Goal: Task Accomplishment & Management: Use online tool/utility

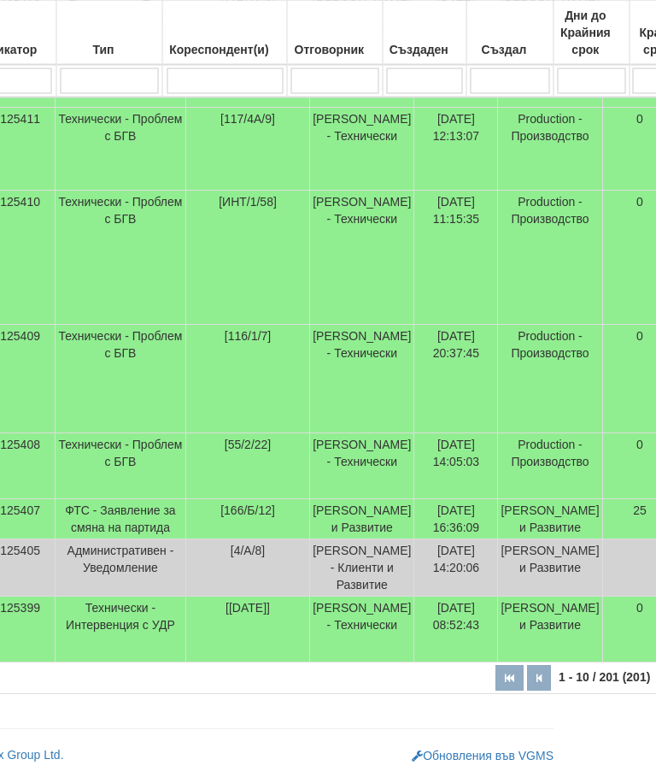
scroll to position [643, 89]
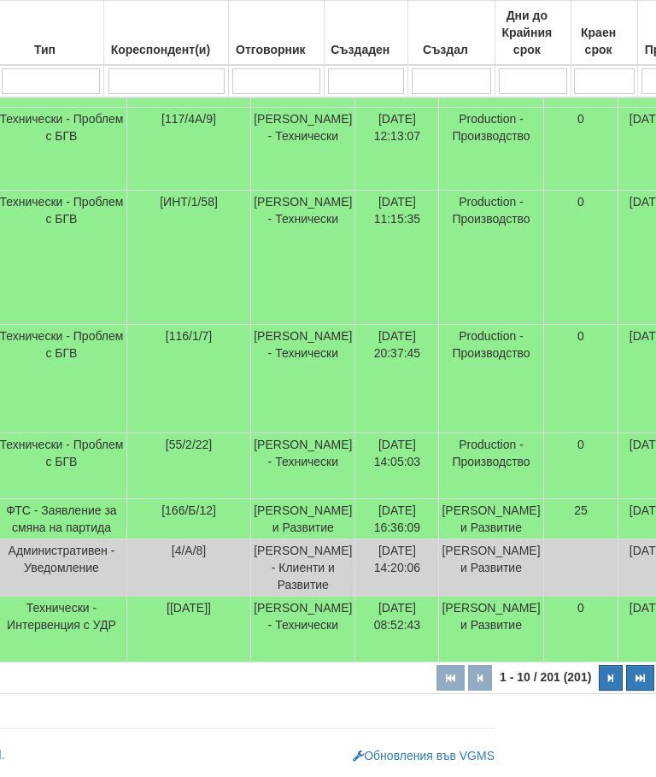
click at [608, 683] on icon "button" at bounding box center [610, 677] width 5 height 9
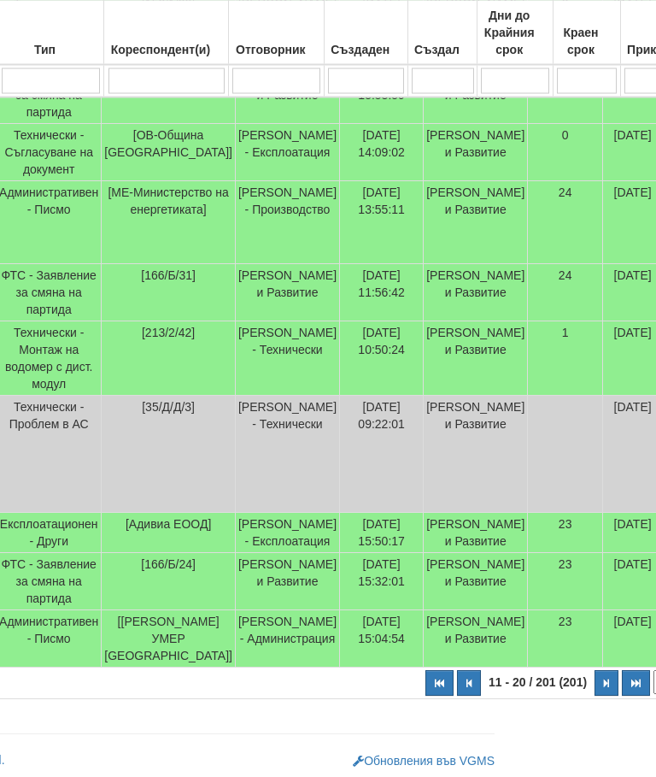
scroll to position [575, 149]
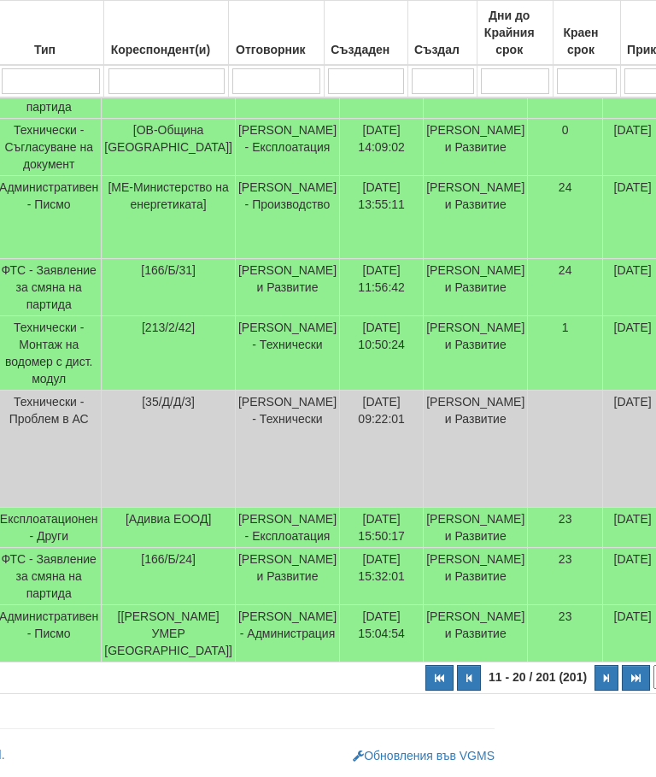
click at [595, 690] on button "button" at bounding box center [607, 678] width 24 height 26
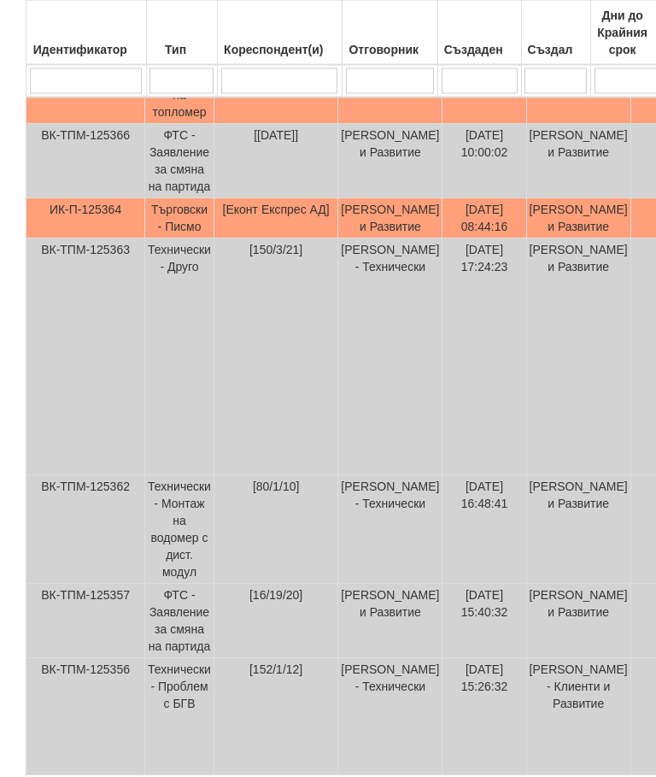
scroll to position [823, 0]
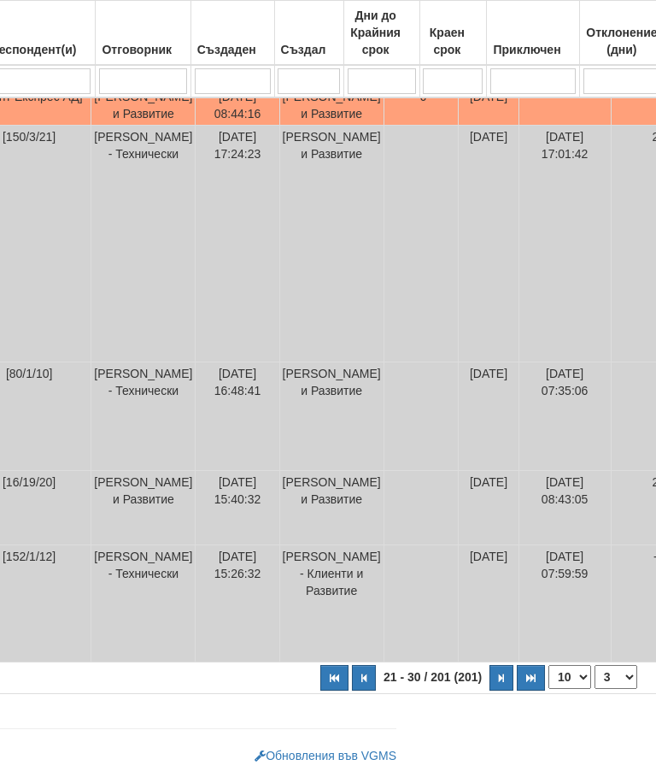
click at [489, 674] on button "button" at bounding box center [501, 678] width 24 height 26
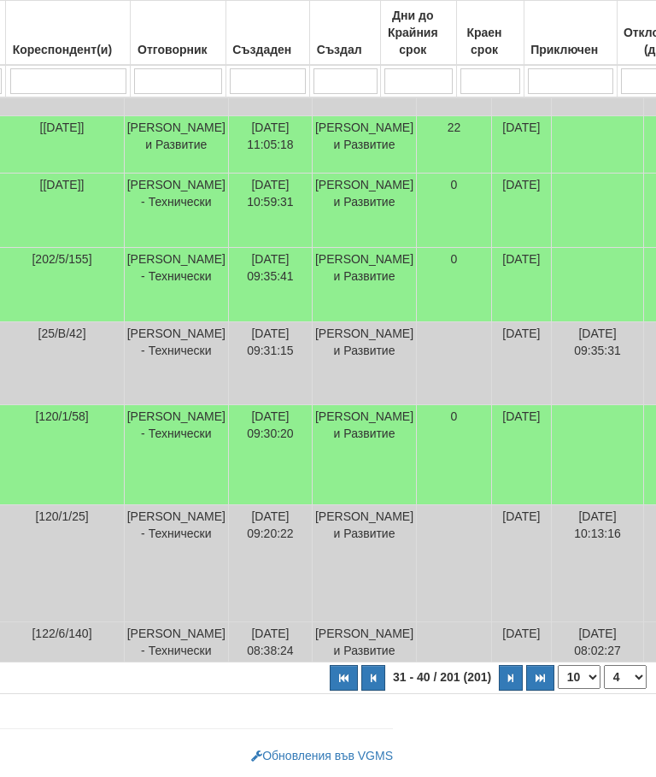
scroll to position [818, 246]
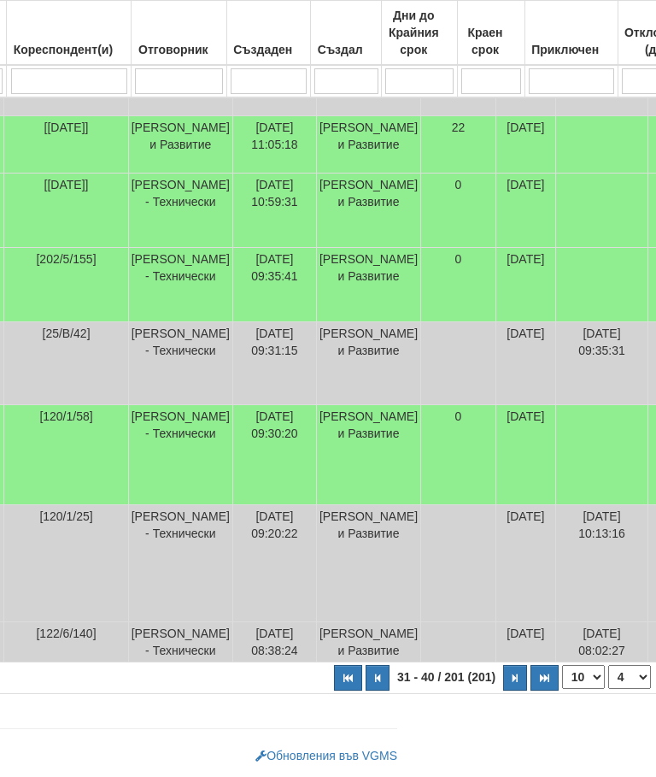
click at [513, 675] on icon "button" at bounding box center [515, 677] width 5 height 9
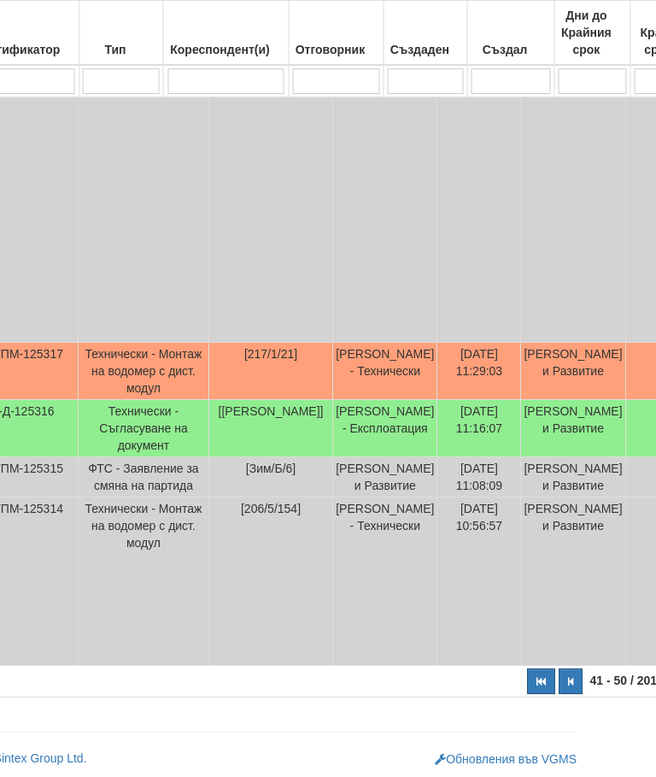
scroll to position [1190, 66]
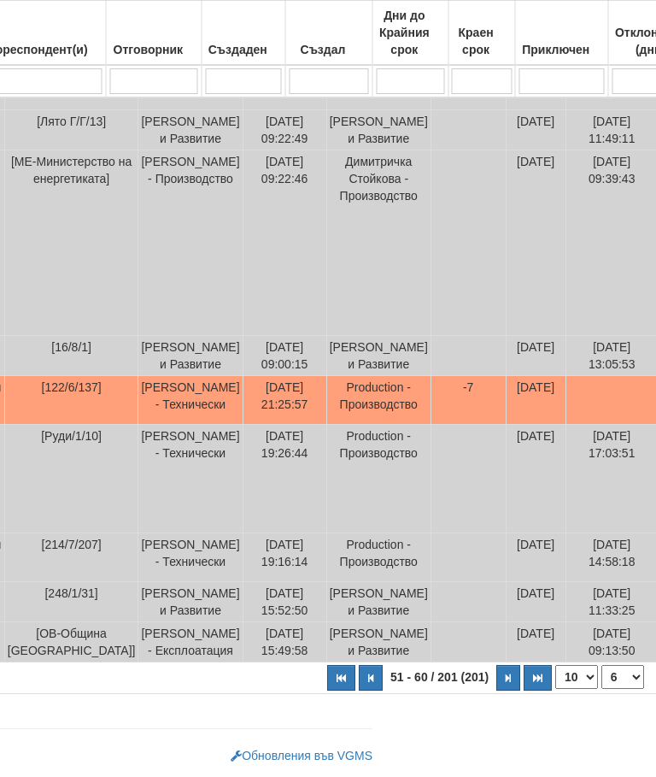
click at [497, 678] on button "button" at bounding box center [509, 678] width 24 height 26
select select "7"
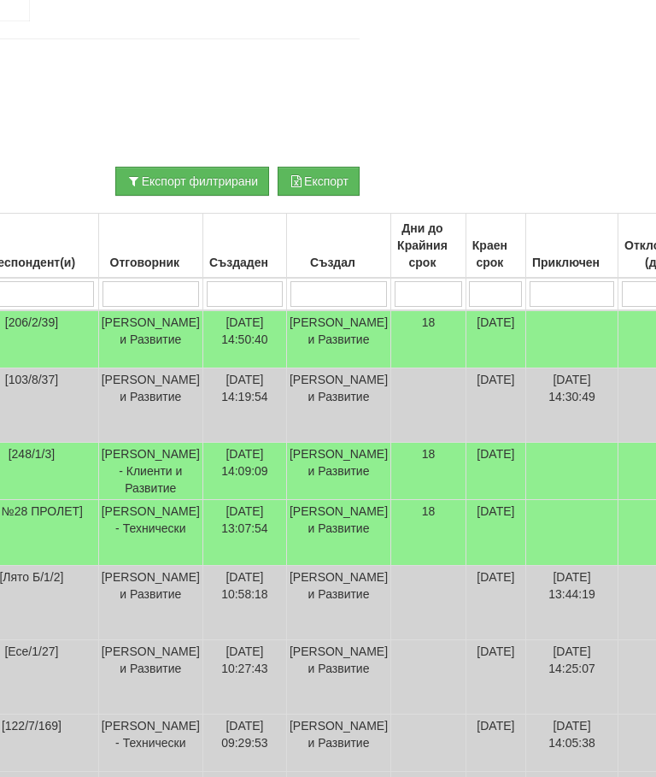
scroll to position [0, 0]
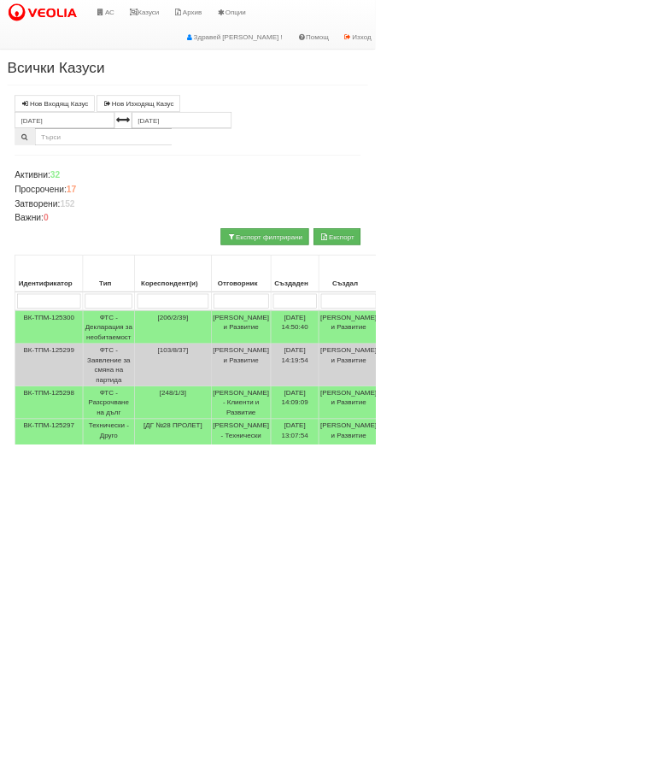
click at [191, 10] on link "АС" at bounding box center [183, 21] width 57 height 43
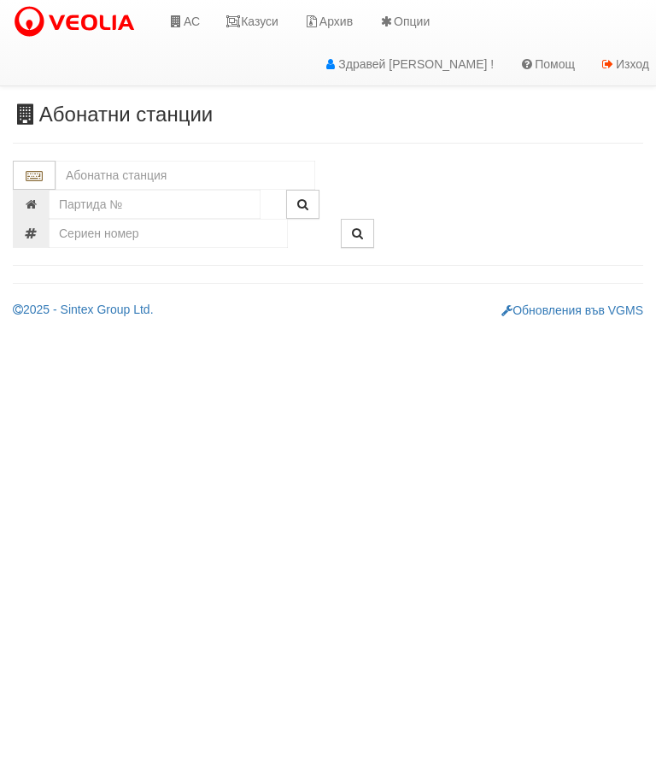
click at [163, 173] on input "text" at bounding box center [186, 175] width 260 height 29
click at [195, 202] on div "083/1 - Трошево - "ВЕОЛИЯ"" at bounding box center [185, 202] width 255 height 20
type input "083/1 - Трошево - "ВЕОЛИЯ""
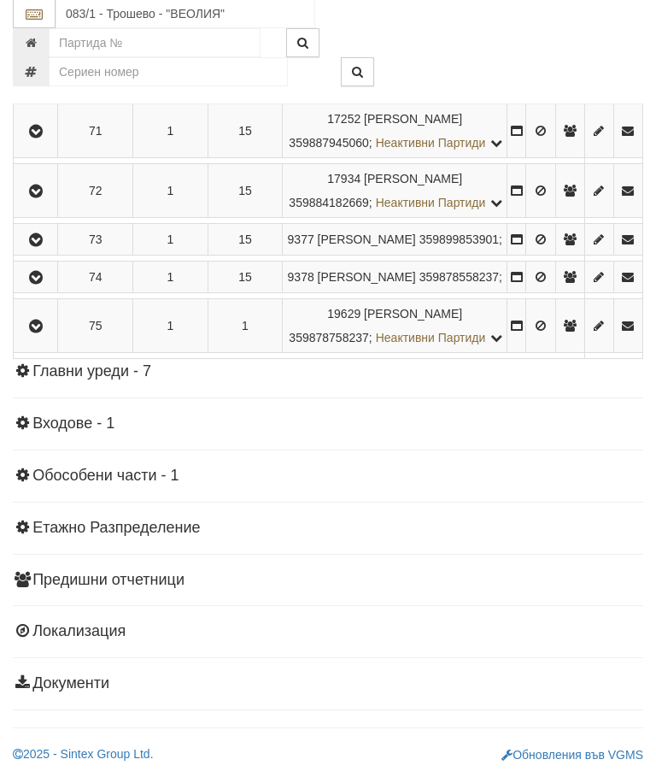
scroll to position [4175, 0]
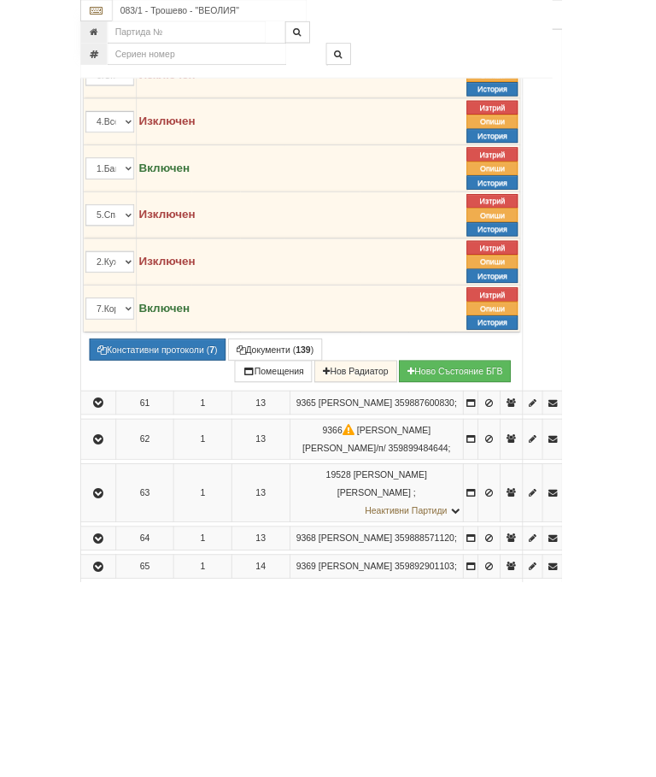
scroll to position [3654, 0]
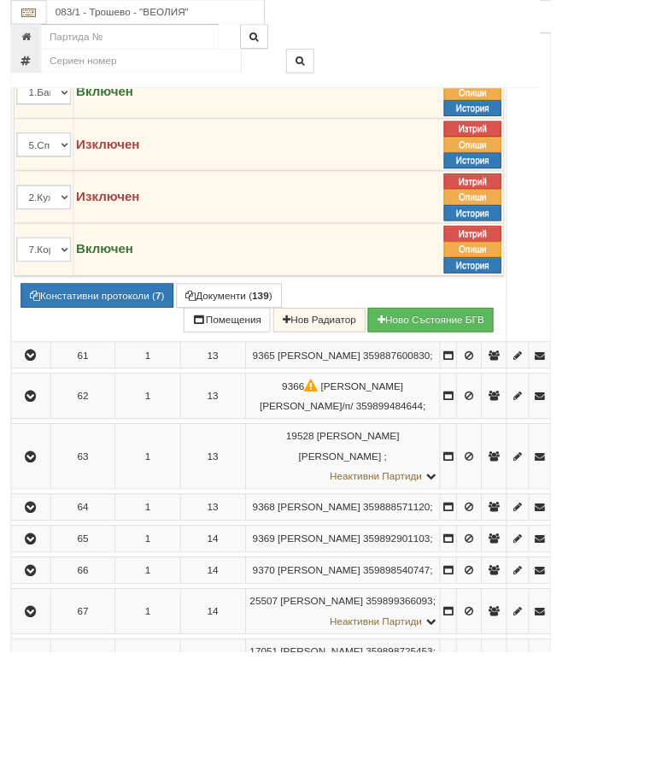
click at [0, 0] on button "Подмяна" at bounding box center [0, 0] width 0 height 0
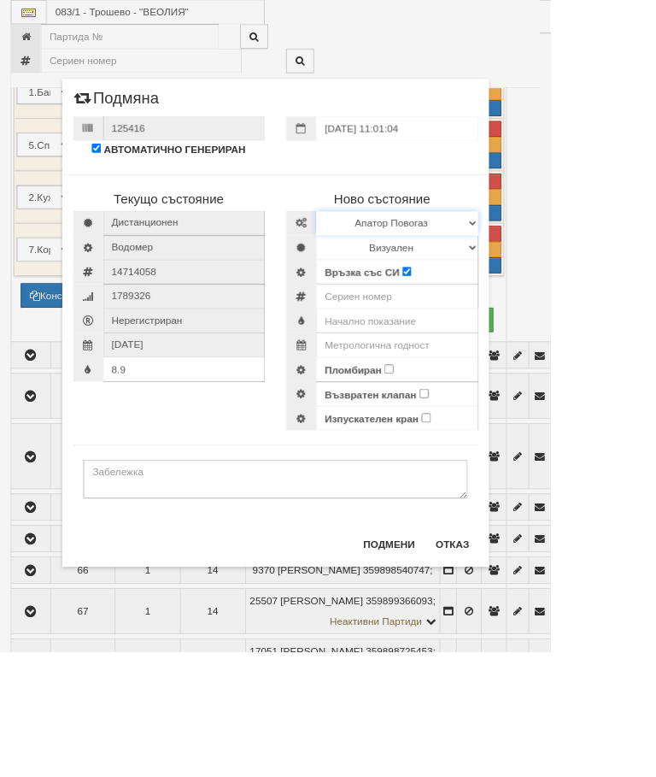
click at [570, 254] on select "Избери Марка и модел Апатор Повогаз Друг Кундис Радио Сименс Визуален Сименс Ра…" at bounding box center [473, 265] width 193 height 29
select select "ed08aeea-bb71-eb11-810c-b7de96689bdf"
click at [570, 298] on select "Визуален Дистанционен Изолирана линия БГВ Няма Oтклонение БГВ Няма Щранг БГВ" at bounding box center [473, 294] width 193 height 29
select select "2"
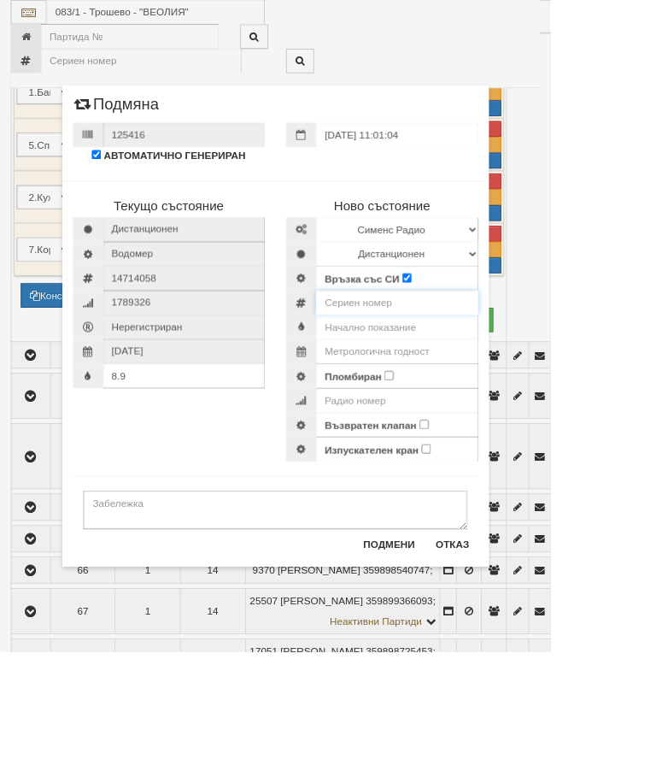
click at [495, 364] on input "number" at bounding box center [473, 360] width 193 height 29
type input "60026307"
click at [539, 385] on input "text" at bounding box center [473, 389] width 193 height 29
type input "0.033"
click at [542, 413] on input "text" at bounding box center [473, 418] width 193 height 29
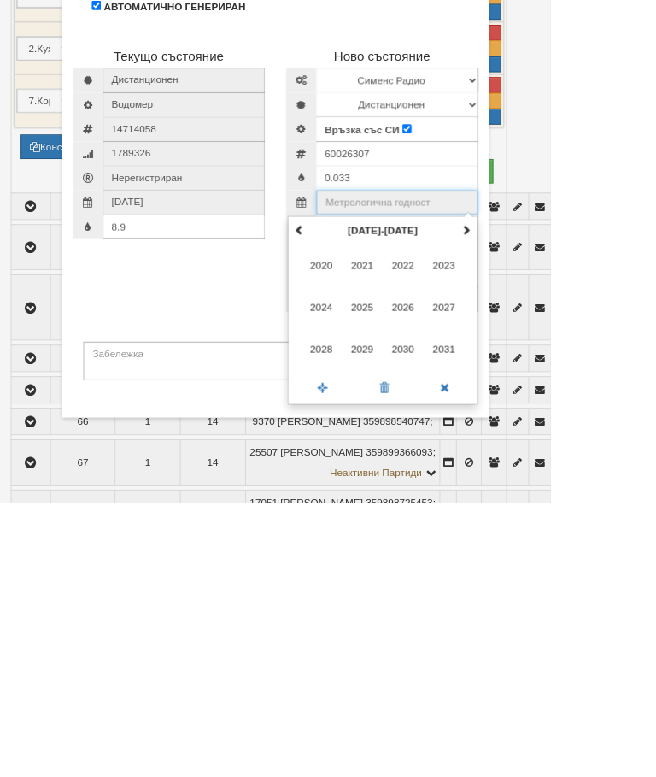
click at [561, 445] on span at bounding box center [555, 451] width 12 height 12
click at [454, 520] on span "2035" at bounding box center [431, 543] width 46 height 46
type input "2035"
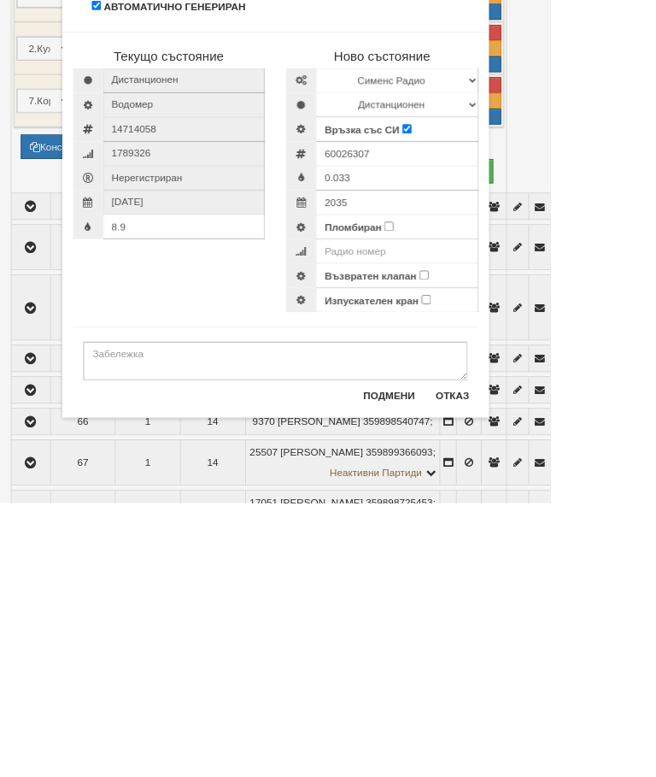
scroll to position [3831, 0]
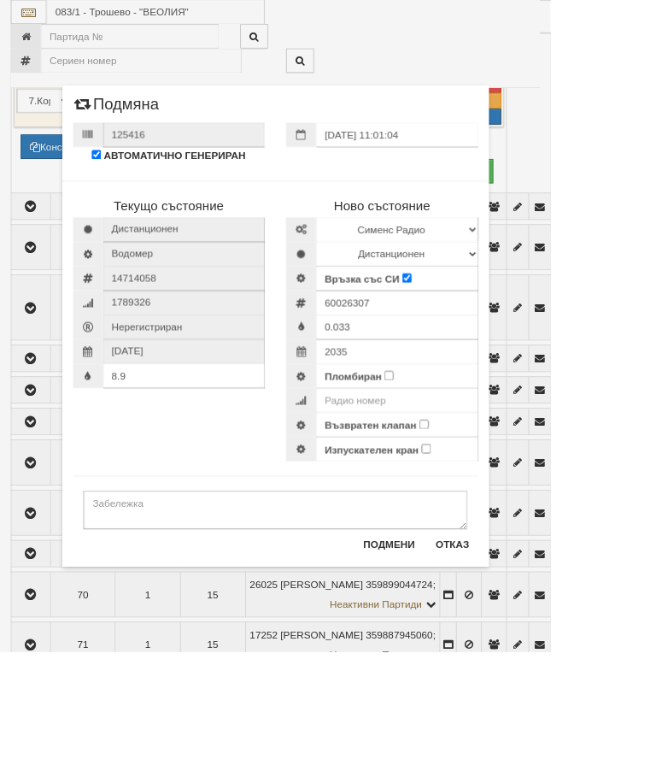
click at [469, 451] on input "Пломбиран" at bounding box center [463, 447] width 11 height 11
checkbox input "true"
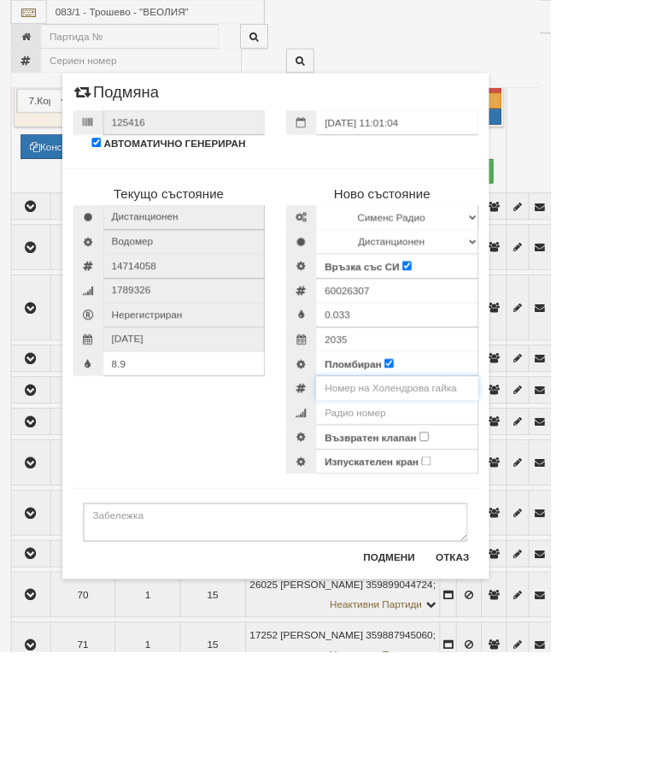
click at [568, 459] on input "number" at bounding box center [473, 462] width 193 height 29
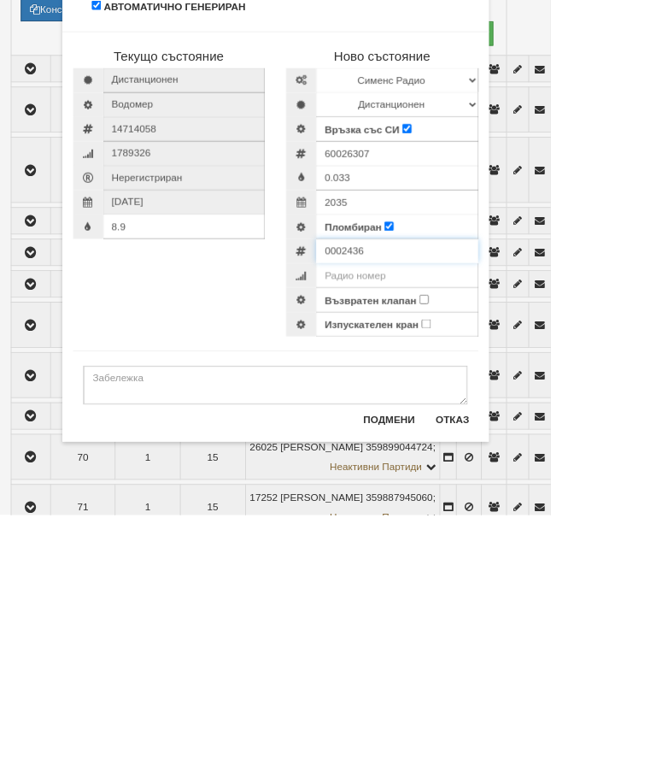
type input "0002436"
click at [511, 514] on input "Възвратен клапан" at bounding box center [505, 519] width 11 height 11
checkbox input "true"
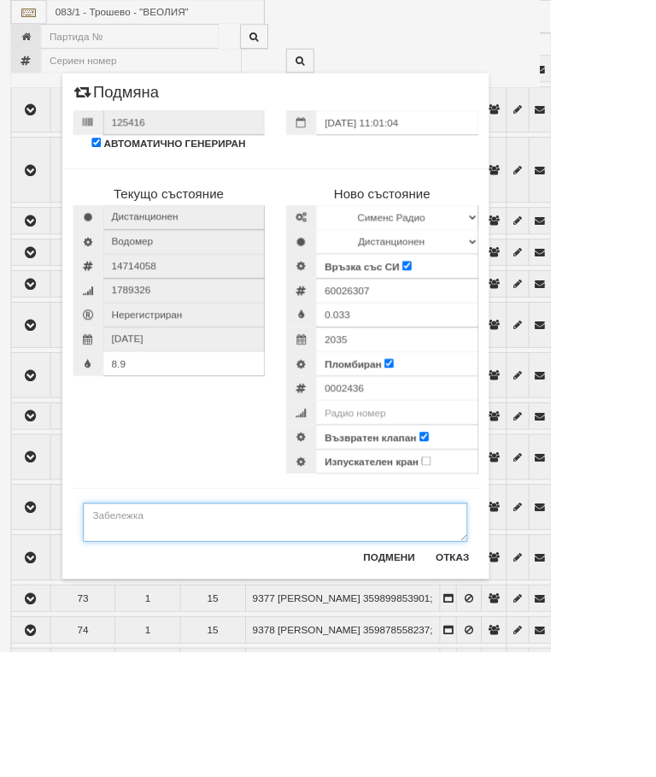
click at [207, 619] on textarea at bounding box center [328, 622] width 458 height 46
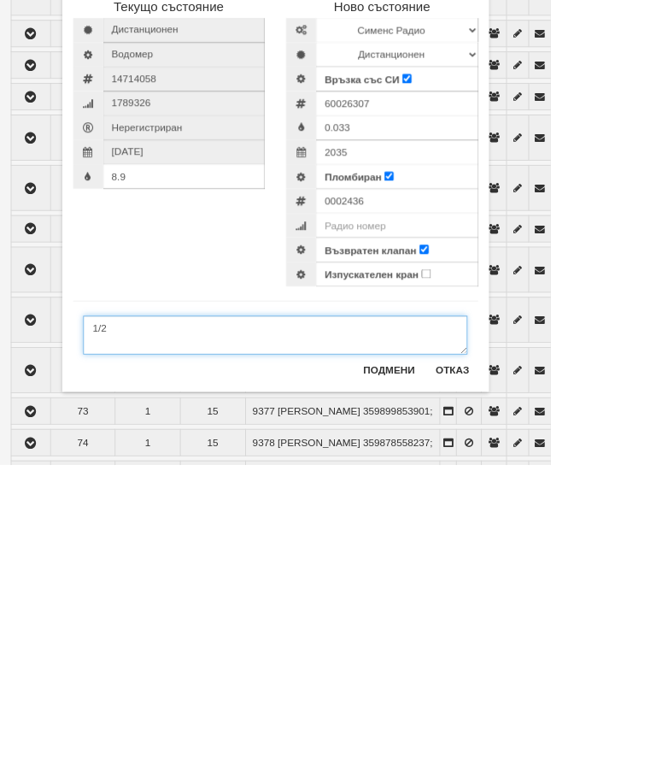
type textarea "1/2"
click at [232, 419] on div "8.9" at bounding box center [201, 433] width 229 height 29
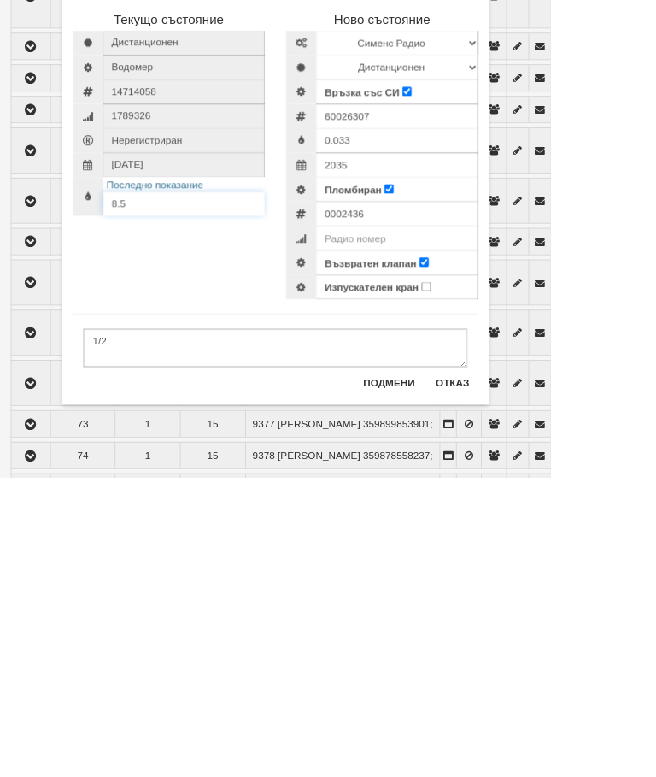
type input "8.5"
click at [505, 649] on button "Подмени" at bounding box center [464, 662] width 82 height 27
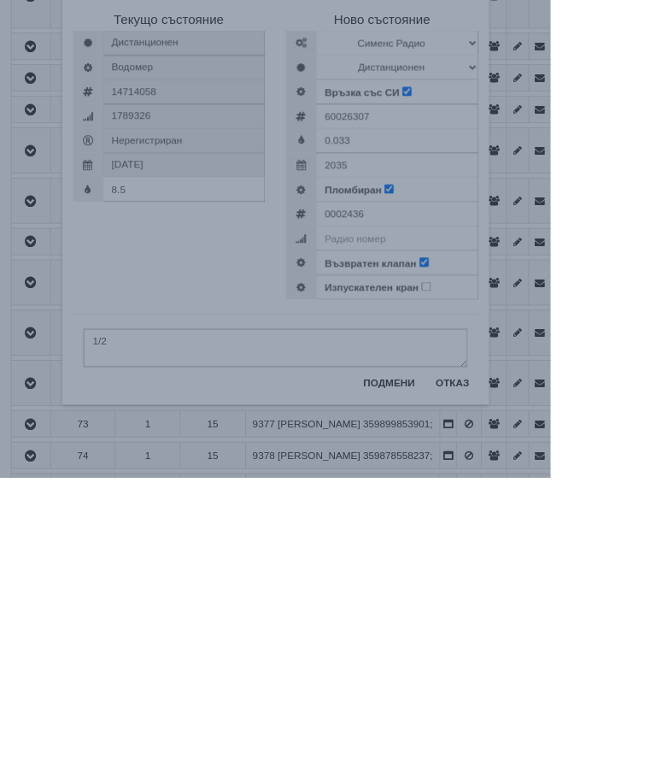
scroll to position [4202, 0]
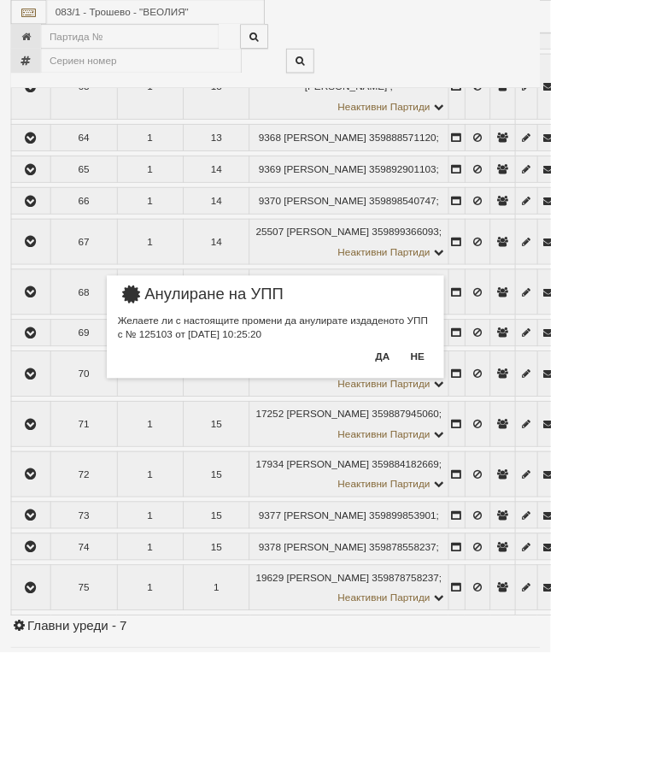
click at [474, 425] on button "Да" at bounding box center [456, 423] width 38 height 27
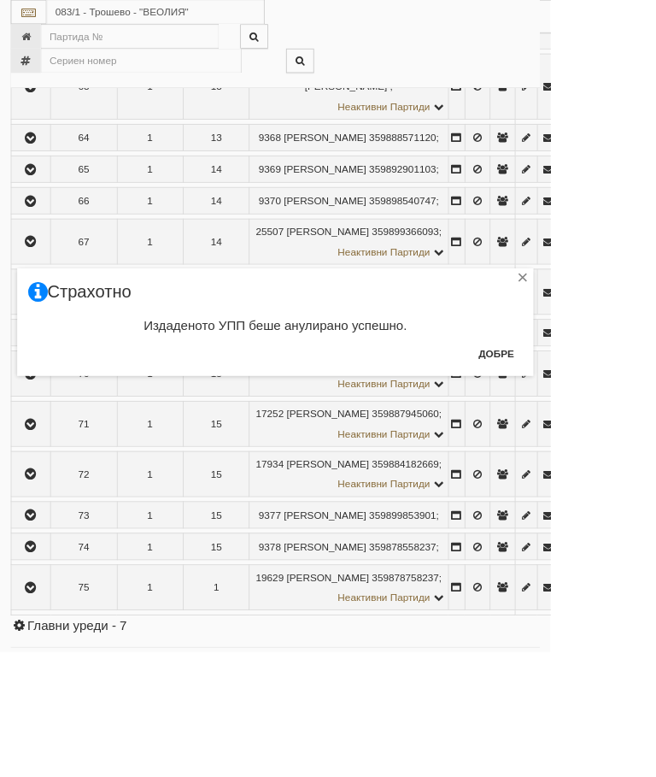
click at [623, 416] on button "Добре" at bounding box center [591, 420] width 63 height 27
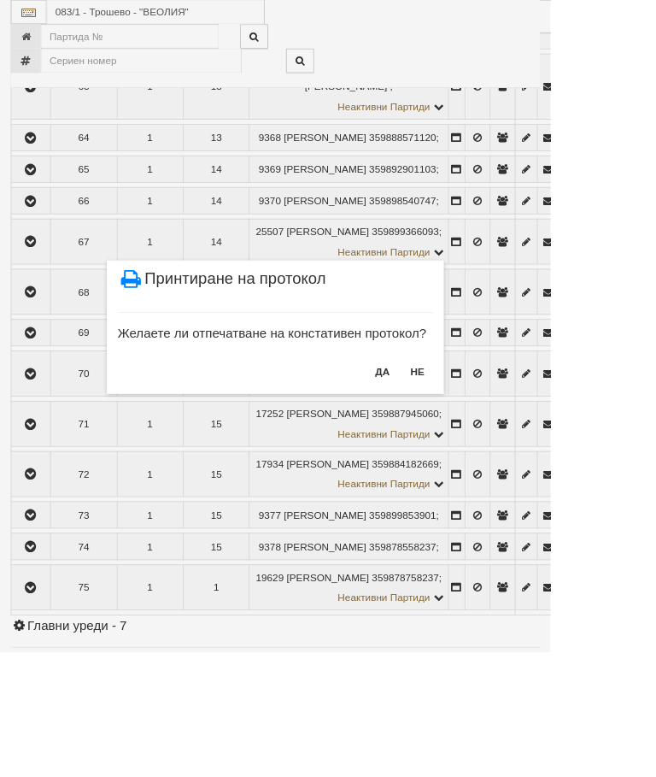
click at [516, 445] on button "НЕ" at bounding box center [497, 442] width 37 height 27
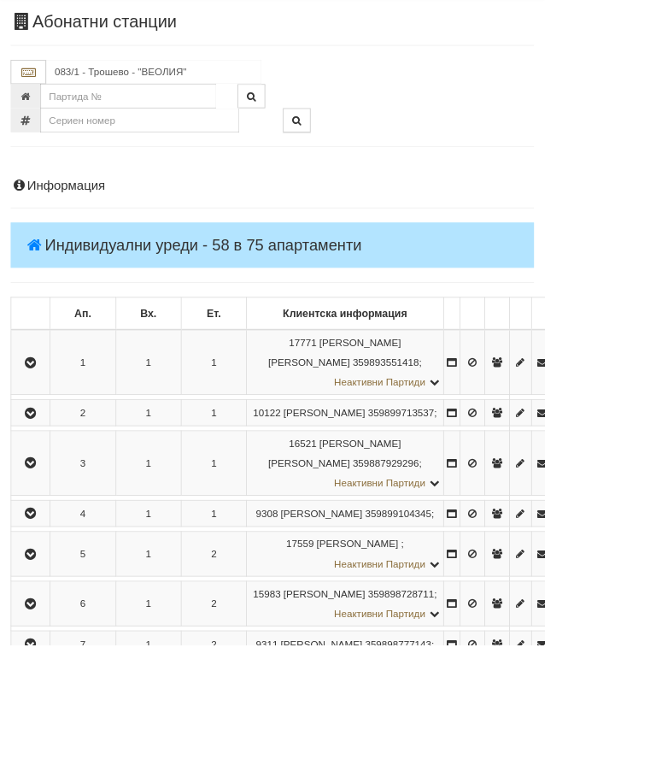
scroll to position [0, 0]
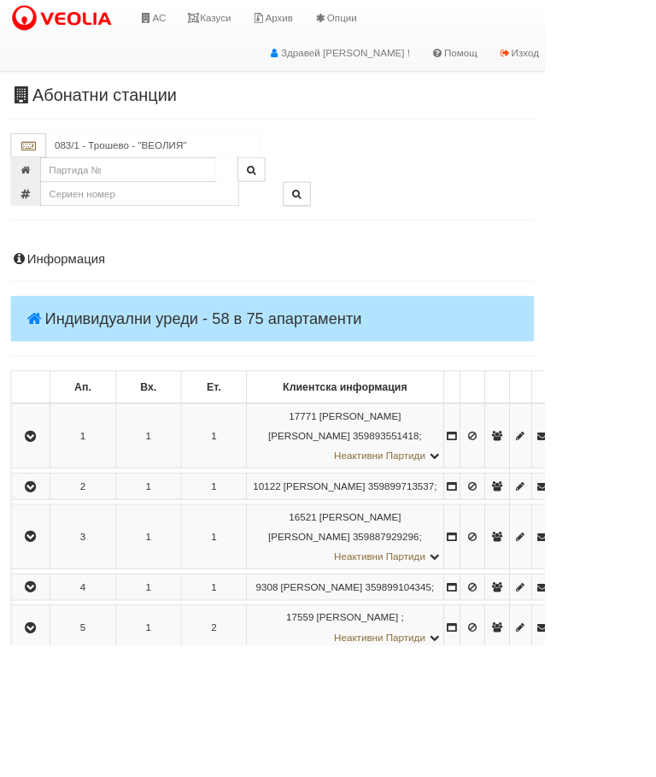
click at [268, 15] on link "Казуси" at bounding box center [252, 21] width 79 height 43
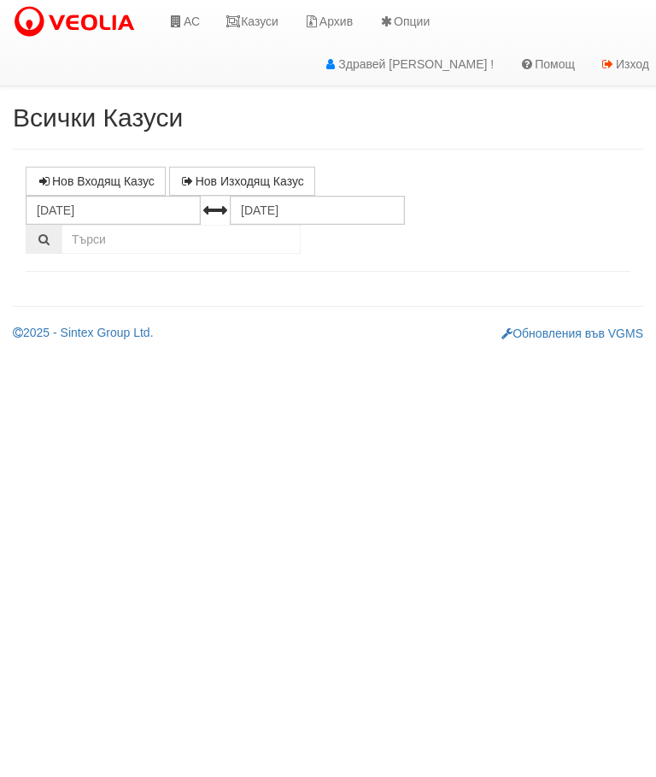
select select "10"
select select "1"
